Goal: Find specific page/section: Find specific page/section

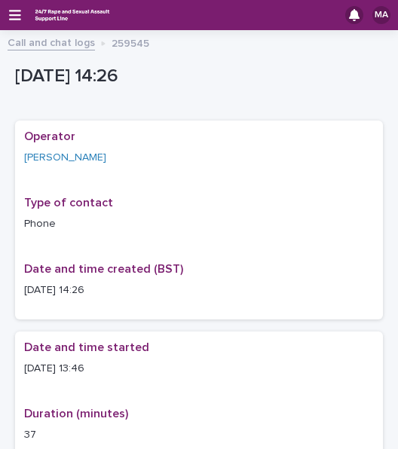
click at [8, 14] on div "MA" at bounding box center [199, 15] width 398 height 30
click at [11, 22] on div "MA" at bounding box center [199, 15] width 398 height 30
click at [14, 19] on icon "button" at bounding box center [15, 15] width 12 height 11
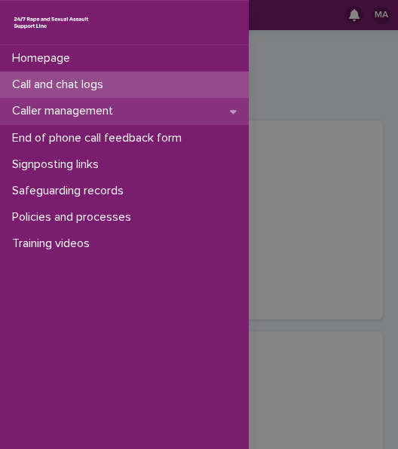
click at [77, 118] on p "Caller management" at bounding box center [65, 111] width 119 height 14
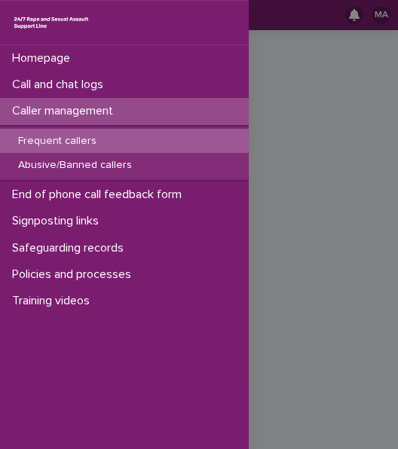
click at [66, 136] on p "Frequent callers" at bounding box center [57, 141] width 102 height 13
click at [312, 109] on div "Homepage Call and chat logs Caller management Frequent callers Abusive/Banned c…" at bounding box center [199, 224] width 398 height 449
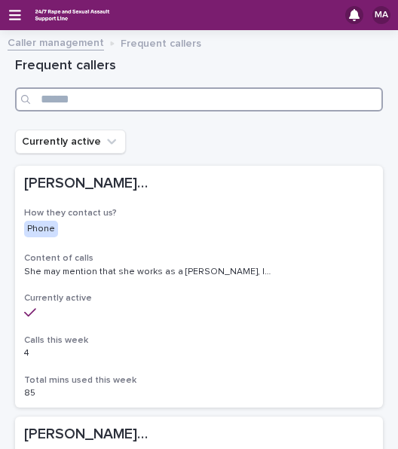
click at [292, 100] on input "Search" at bounding box center [199, 99] width 368 height 24
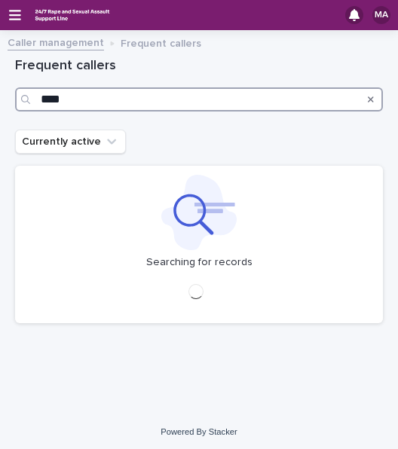
type input "****"
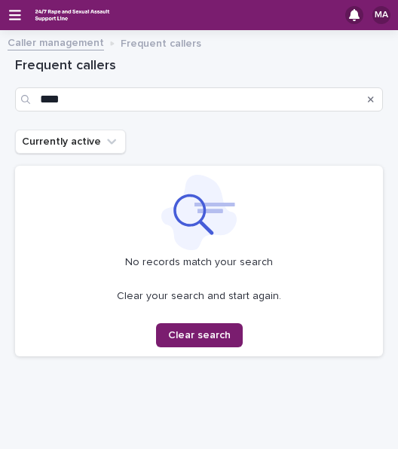
click at [0, 195] on html "MA Caller management Frequent callers Loading... Saving… Loading... Saving… Fre…" at bounding box center [199, 224] width 398 height 449
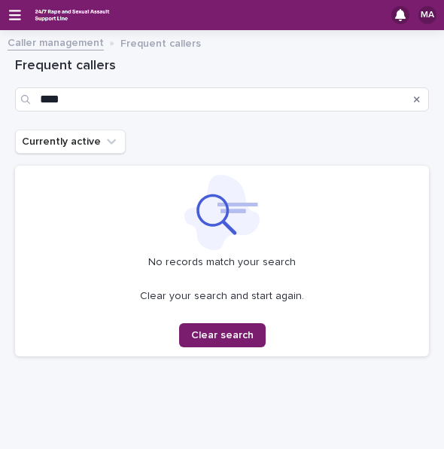
click at [163, 136] on div "Currently active" at bounding box center [222, 142] width 414 height 24
